Goal: Transaction & Acquisition: Purchase product/service

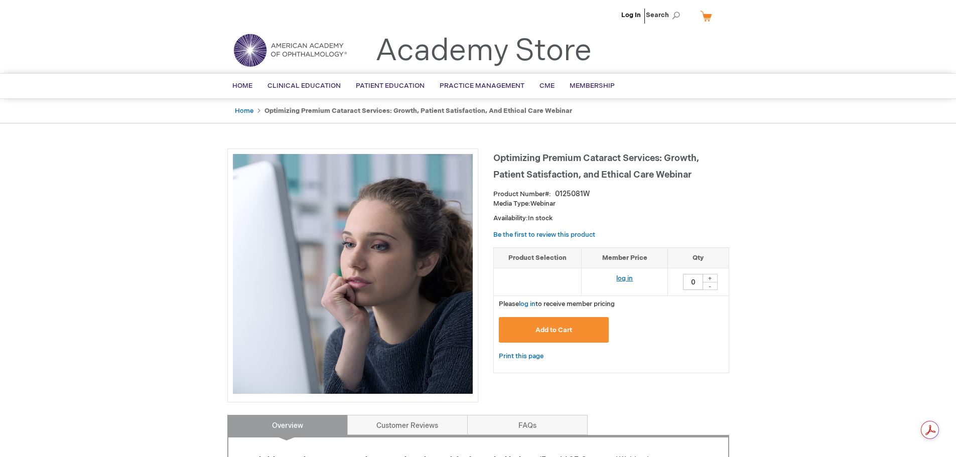
click at [621, 280] on link "log in" at bounding box center [624, 279] width 17 height 8
click at [572, 328] on span "Add to Cart" at bounding box center [554, 330] width 37 height 8
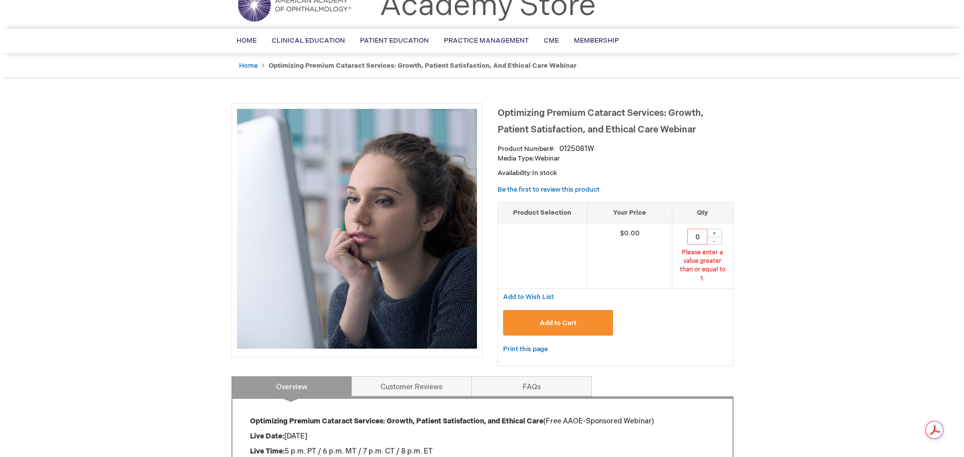
scroll to position [46, 0]
click at [707, 230] on div "+" at bounding box center [710, 232] width 15 height 9
type input "1"
click at [551, 310] on button "Add to Cart" at bounding box center [554, 323] width 110 height 26
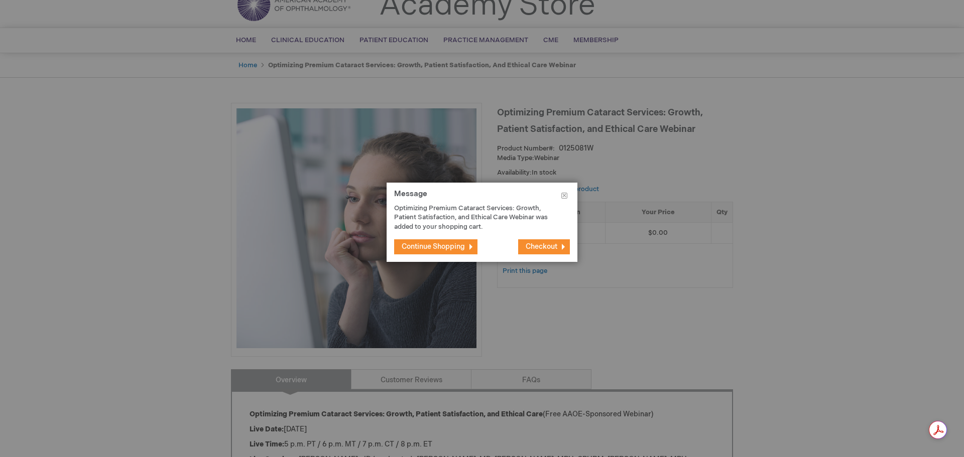
click at [548, 254] on button "Checkout" at bounding box center [544, 246] width 52 height 15
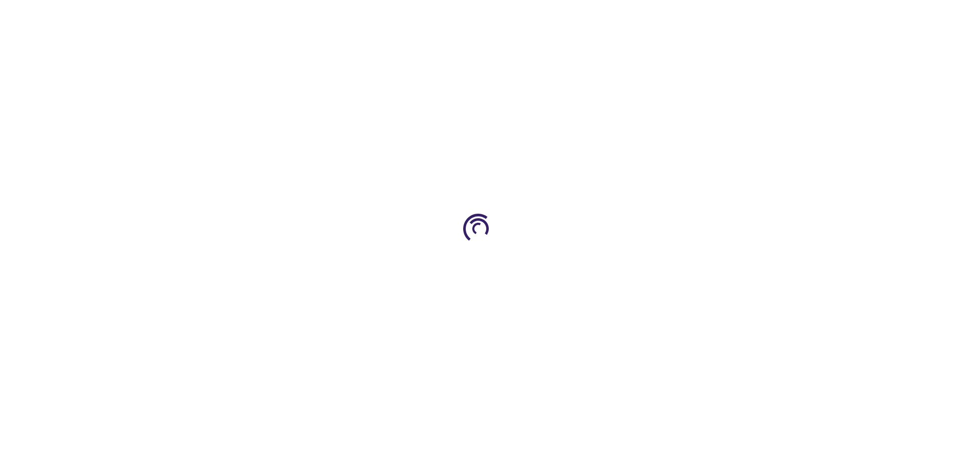
select select "US"
select select "18"
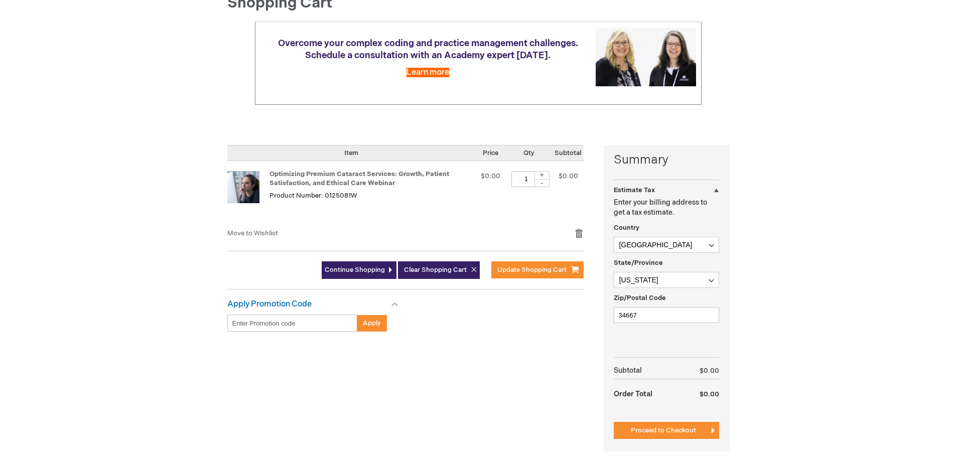
scroll to position [151, 0]
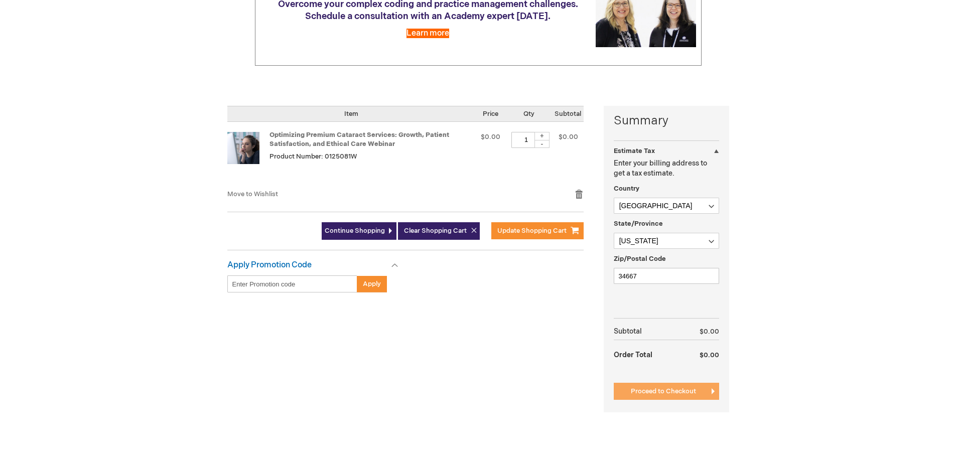
click at [673, 388] on span "Proceed to Checkout" at bounding box center [663, 392] width 65 height 8
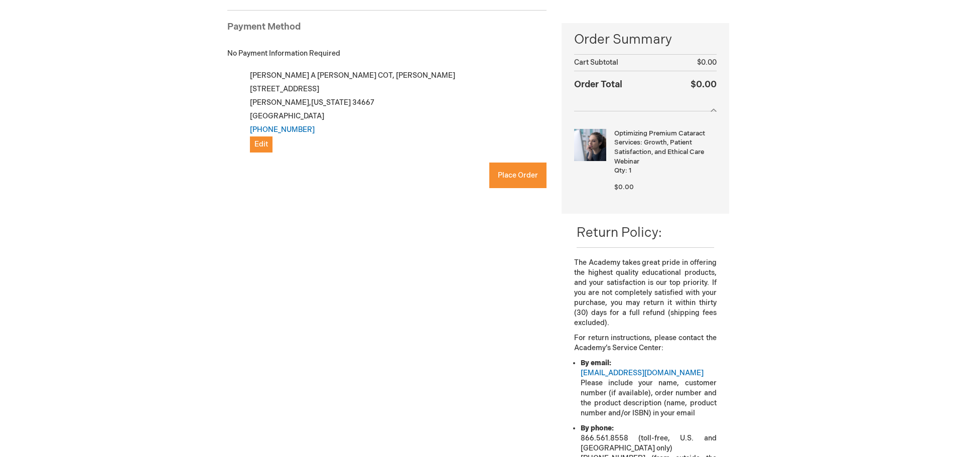
checkbox input "true"
click at [493, 170] on button "Place Order" at bounding box center [517, 176] width 57 height 26
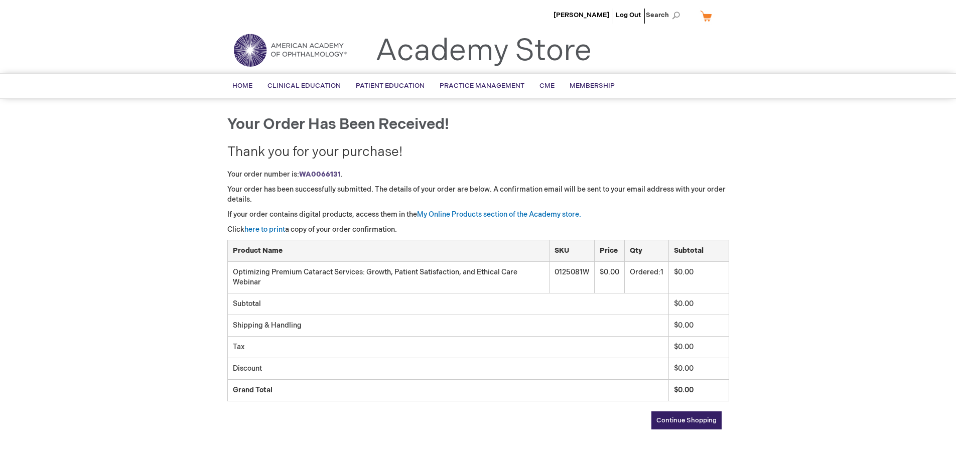
click at [673, 425] on link "Continue Shopping" at bounding box center [687, 421] width 70 height 18
